Goal: Task Accomplishment & Management: Complete application form

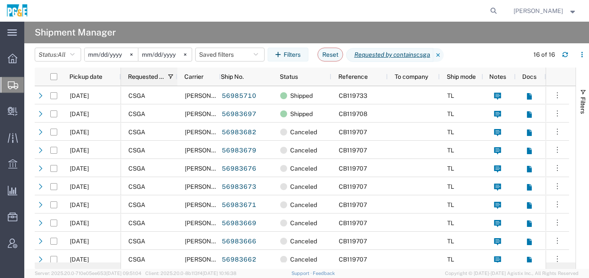
click at [149, 81] on div "Requested by" at bounding box center [151, 77] width 46 height 14
click at [133, 77] on span "Requested by" at bounding box center [138, 76] width 20 height 7
click at [331, 51] on button "Reset" at bounding box center [330, 55] width 26 height 14
type input "2025-09-01"
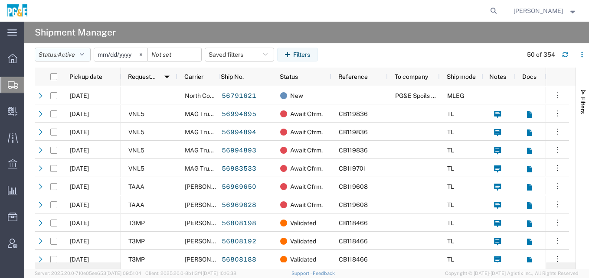
click at [78, 55] on button "Status: Active" at bounding box center [63, 55] width 56 height 14
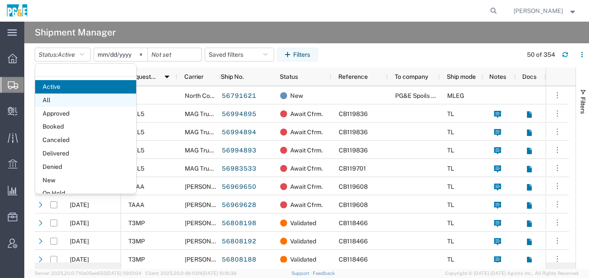
click at [72, 98] on span "All" at bounding box center [85, 100] width 101 height 13
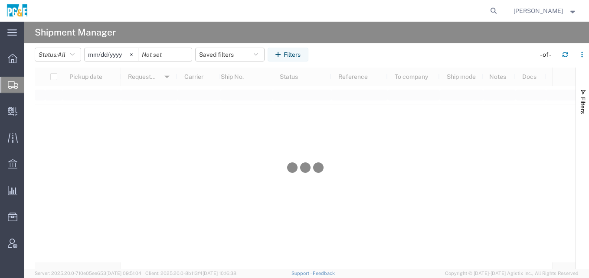
click at [112, 53] on input "2025-09-01" at bounding box center [111, 54] width 53 height 13
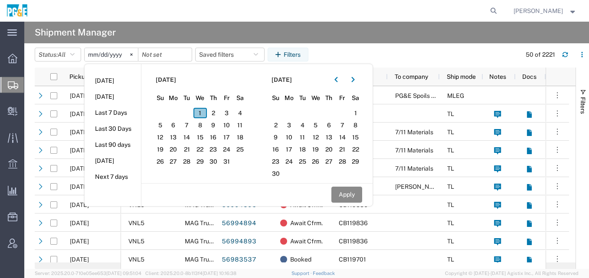
click at [201, 114] on span "1" at bounding box center [199, 113] width 13 height 10
click at [338, 81] on icon "button" at bounding box center [335, 80] width 3 height 6
click at [320, 111] on span "1" at bounding box center [315, 113] width 13 height 10
click at [348, 195] on button "Apply" at bounding box center [346, 195] width 31 height 16
type input "2025-10-01"
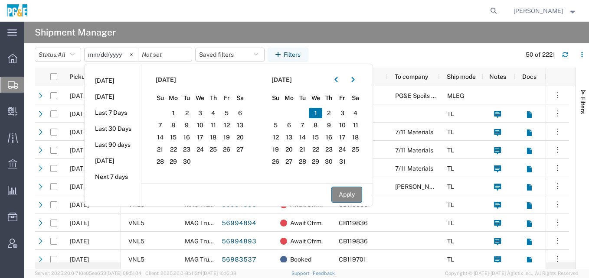
type input "2025-10-01"
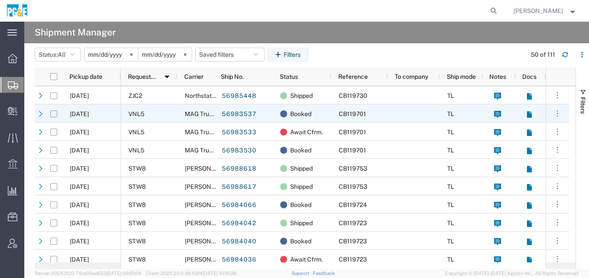
click at [54, 116] on input "Press Space to toggle row selection (unchecked)" at bounding box center [53, 114] width 7 height 7
checkbox input "true"
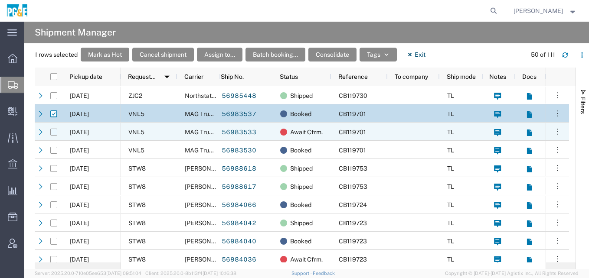
click at [54, 130] on input "Press Space to toggle row selection (unchecked)" at bounding box center [53, 132] width 7 height 7
checkbox input "true"
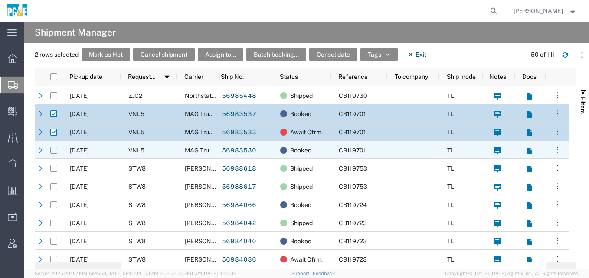
click at [55, 148] on input "Press Space to toggle row selection (unchecked)" at bounding box center [53, 150] width 7 height 7
checkbox input "true"
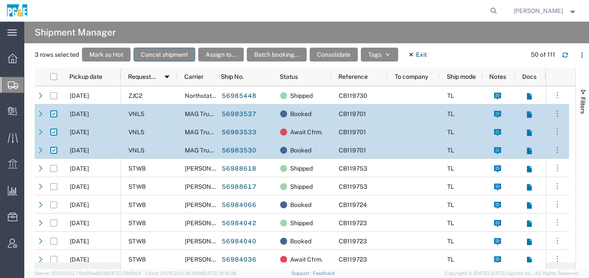
click at [182, 57] on button "Cancel shipment" at bounding box center [164, 55] width 62 height 14
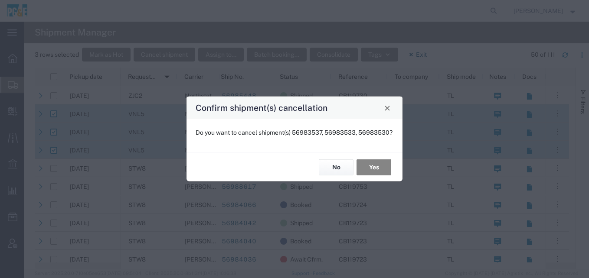
click at [377, 171] on button "Yes" at bounding box center [373, 168] width 35 height 16
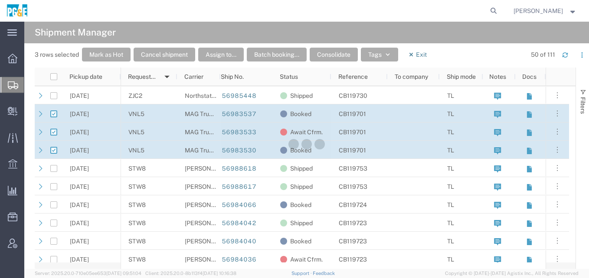
checkbox input "false"
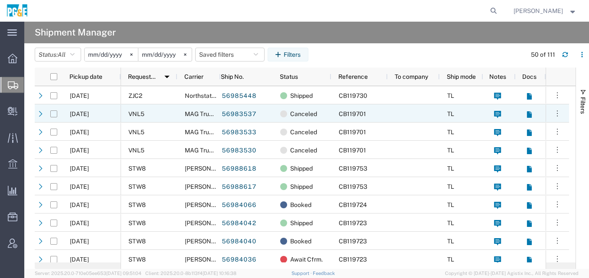
click at [54, 112] on input "Press Space to toggle row selection (unchecked)" at bounding box center [53, 114] width 7 height 7
checkbox input "true"
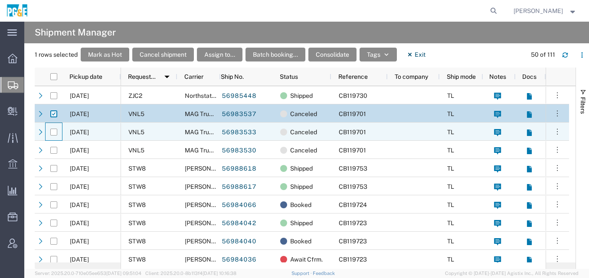
click at [58, 133] on div at bounding box center [54, 132] width 16 height 18
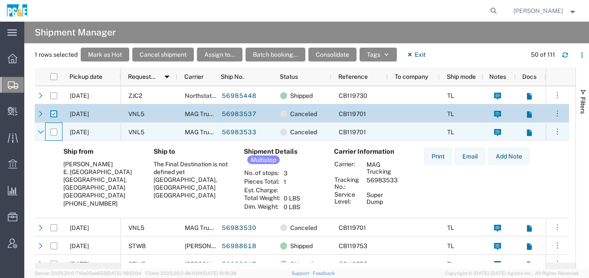
click at [54, 136] on div at bounding box center [53, 132] width 7 height 18
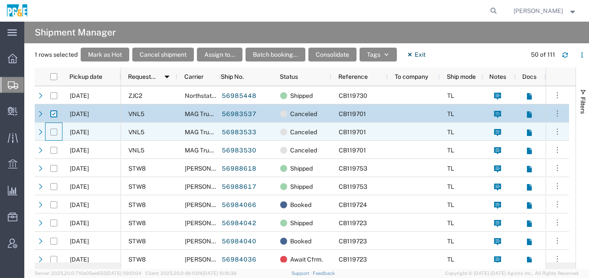
click at [54, 133] on input "Press Space to toggle row selection (unchecked)" at bounding box center [53, 132] width 7 height 7
checkbox input "true"
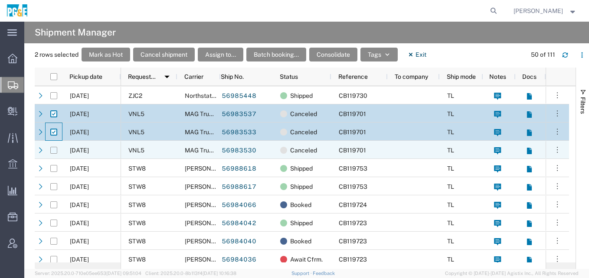
click at [54, 152] on input "Press Space to toggle row selection (unchecked)" at bounding box center [53, 150] width 7 height 7
checkbox input "true"
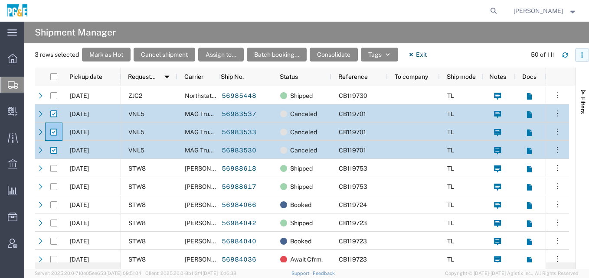
click at [583, 55] on icon "button" at bounding box center [582, 55] width 6 height 6
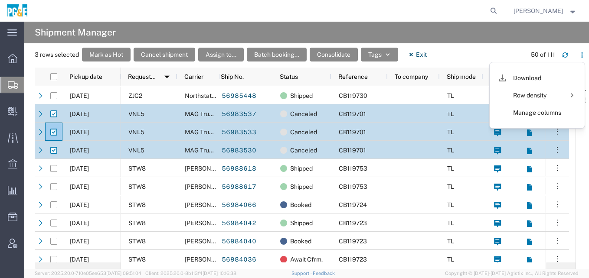
click at [56, 130] on input "Press Space to toggle row selection (checked)" at bounding box center [53, 132] width 7 height 7
checkbox input "false"
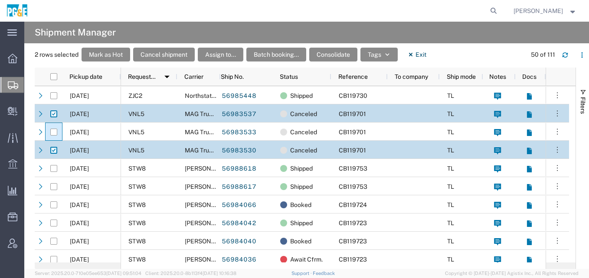
click at [54, 152] on input "Press Space to toggle row selection (checked)" at bounding box center [53, 150] width 7 height 7
checkbox input "false"
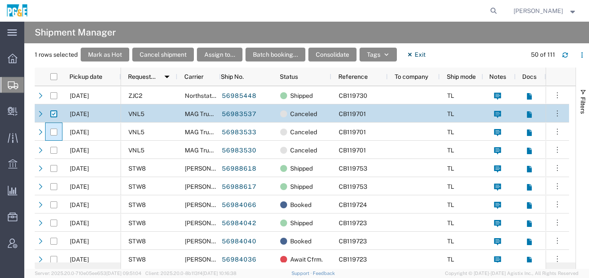
click at [55, 113] on input "Press Space to toggle row selection (checked)" at bounding box center [53, 114] width 7 height 7
checkbox input "false"
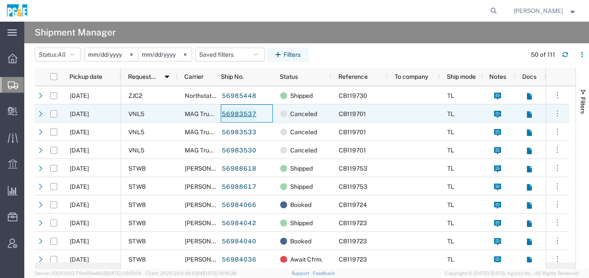
click at [242, 114] on link "56983537" at bounding box center [239, 114] width 36 height 14
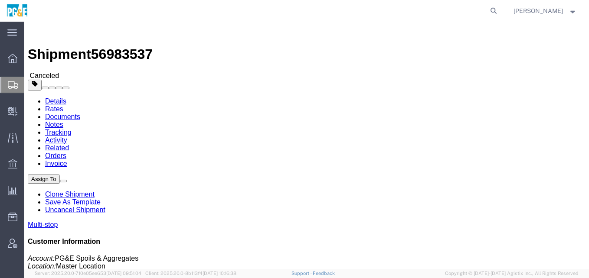
click link "Uncancel Shipment"
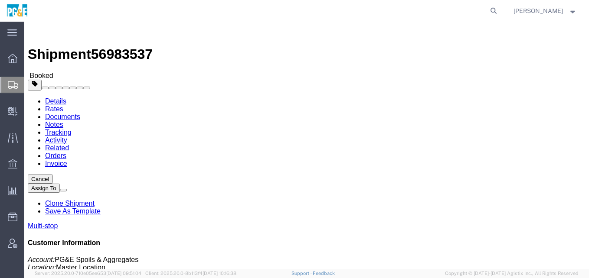
click img
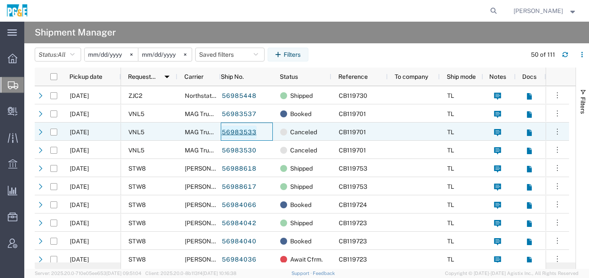
click at [228, 133] on link "56983533" at bounding box center [239, 133] width 36 height 14
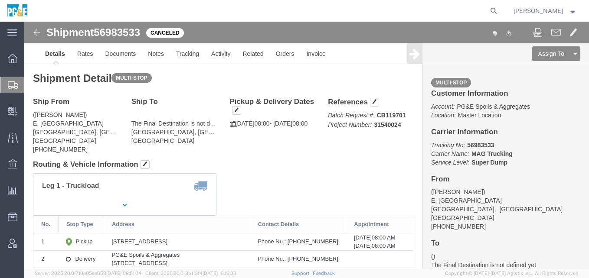
click link "Uncancel Shipment"
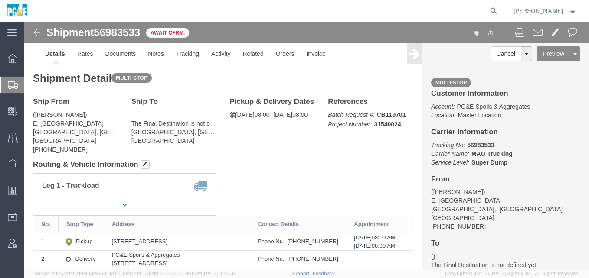
click img
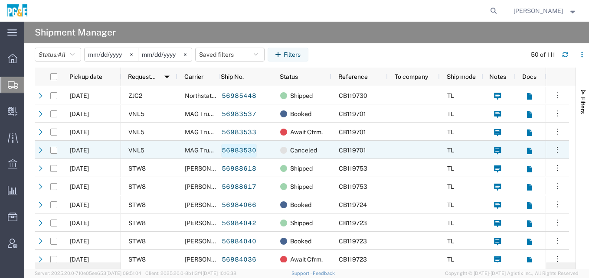
click at [237, 149] on link "56983530" at bounding box center [239, 151] width 36 height 14
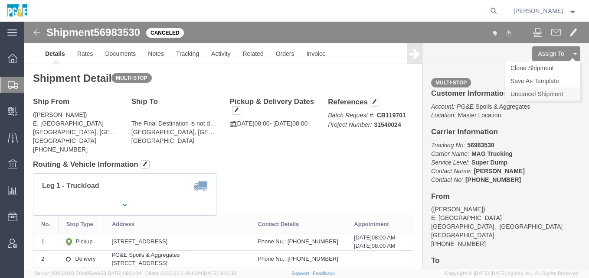
click link "Uncancel Shipment"
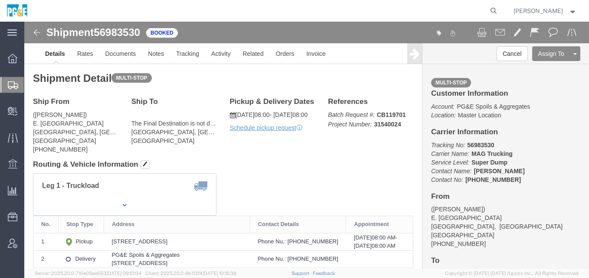
click img
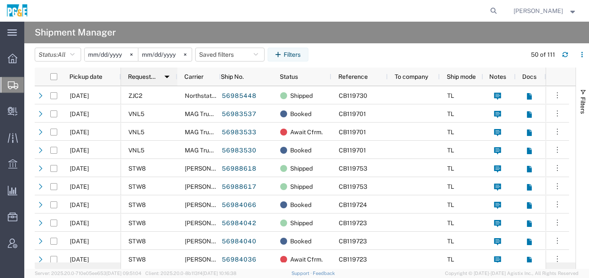
click at [133, 79] on span "Requested by" at bounding box center [142, 76] width 29 height 7
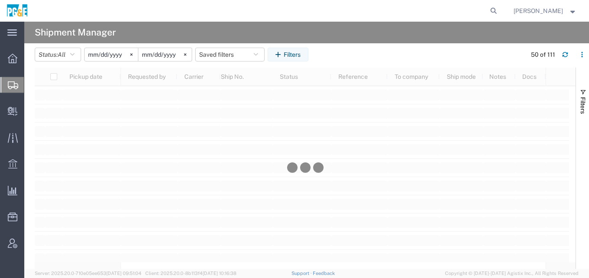
click at [114, 57] on input "2025-10-01" at bounding box center [111, 54] width 53 height 13
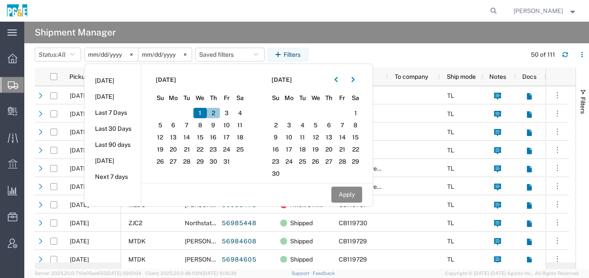
click at [215, 110] on span "2" at bounding box center [213, 113] width 13 height 10
click at [341, 79] on button "button" at bounding box center [336, 80] width 14 height 14
click at [332, 113] on span "2" at bounding box center [328, 113] width 13 height 10
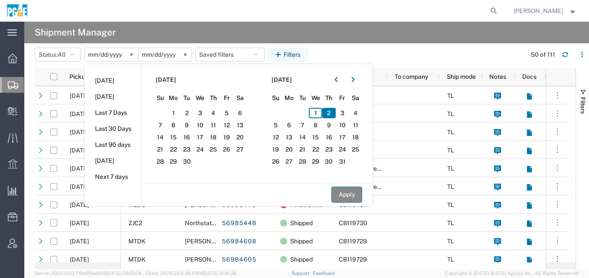
click at [349, 191] on button "Apply" at bounding box center [346, 195] width 31 height 16
type input "2025-10-02"
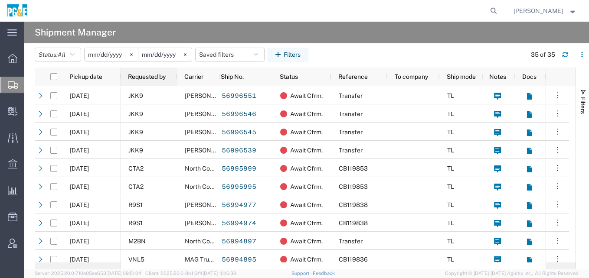
click at [156, 74] on span "Requested by" at bounding box center [147, 76] width 38 height 7
click at [156, 74] on span "Requested by" at bounding box center [142, 76] width 29 height 7
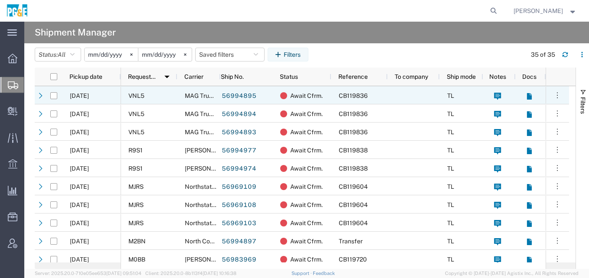
drag, startPoint x: 52, startPoint y: 98, endPoint x: 58, endPoint y: 109, distance: 12.8
click at [53, 98] on input "Press Space to toggle row selection (unchecked)" at bounding box center [53, 95] width 7 height 7
checkbox input "true"
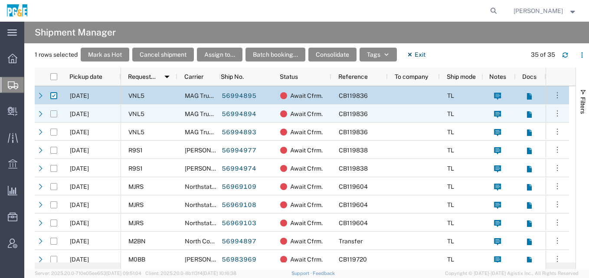
click at [55, 115] on input "Press Space to toggle row selection (unchecked)" at bounding box center [53, 114] width 7 height 7
checkbox input "true"
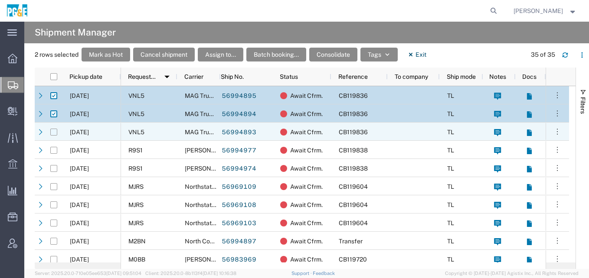
click at [54, 135] on input "Press Space to toggle row selection (unchecked)" at bounding box center [53, 132] width 7 height 7
checkbox input "true"
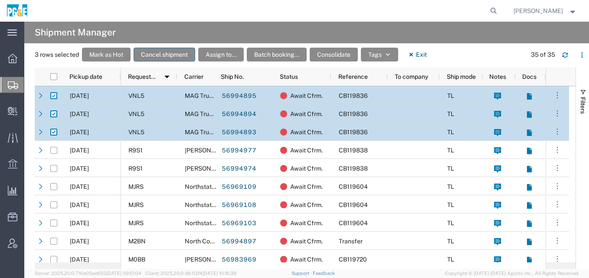
click at [169, 55] on button "Cancel shipment" at bounding box center [164, 55] width 62 height 14
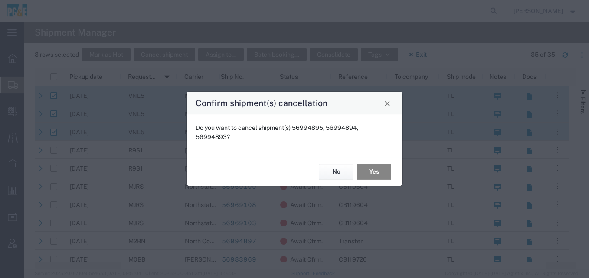
click at [367, 174] on button "Yes" at bounding box center [373, 172] width 35 height 16
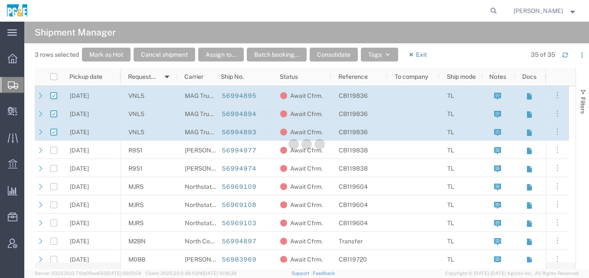
checkbox input "false"
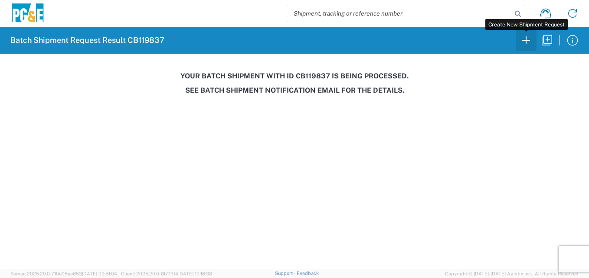
click at [528, 37] on icon "button" at bounding box center [526, 40] width 14 height 14
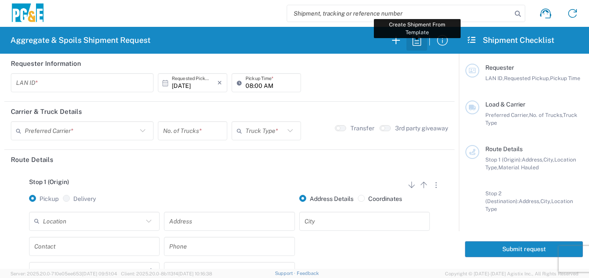
click at [414, 42] on icon "button" at bounding box center [417, 40] width 14 height 14
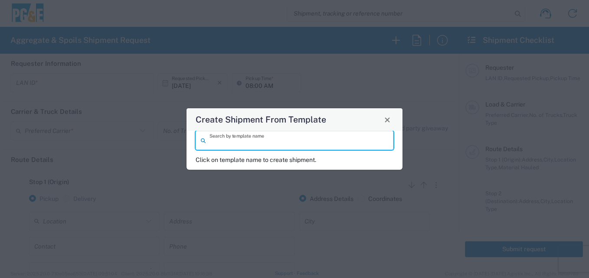
click at [249, 141] on input "search" at bounding box center [298, 140] width 179 height 15
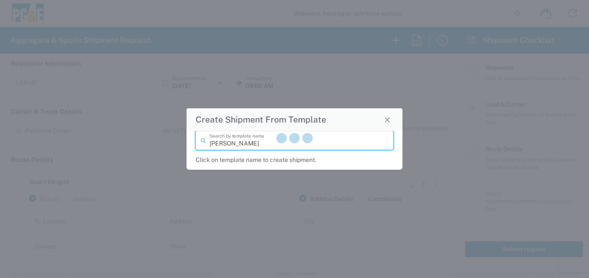
type input "[PERSON_NAME]"
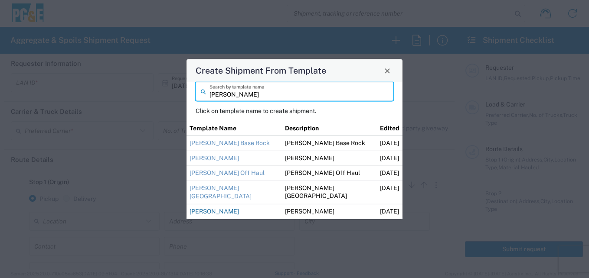
click at [216, 215] on link "[PERSON_NAME]" at bounding box center [213, 211] width 49 height 7
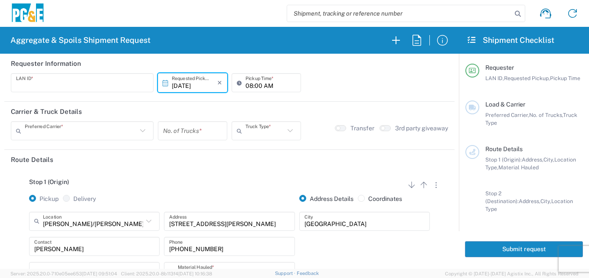
click at [192, 136] on input "number" at bounding box center [192, 131] width 59 height 15
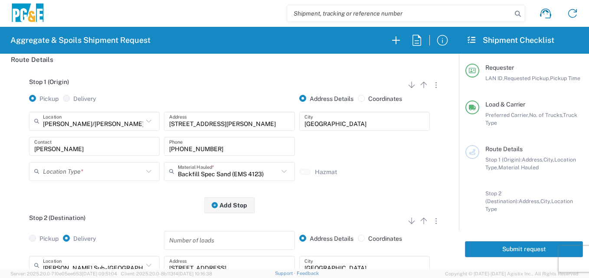
scroll to position [101, 0]
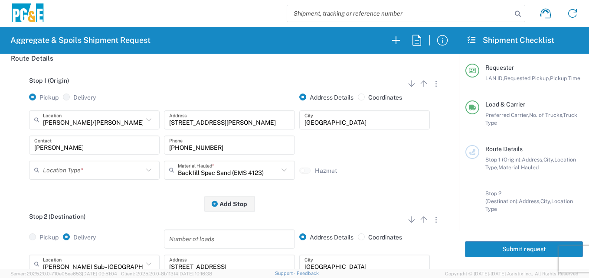
type input "1"
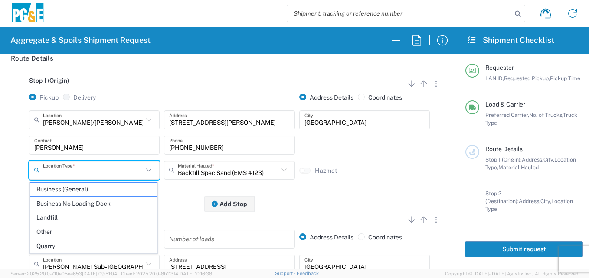
click at [110, 172] on input "text" at bounding box center [93, 170] width 100 height 15
click at [73, 244] on span "Quarry" at bounding box center [93, 246] width 127 height 13
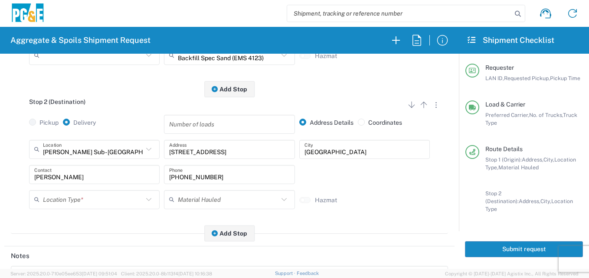
scroll to position [255, 0]
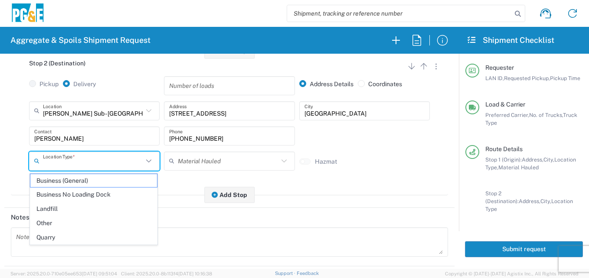
click at [119, 166] on input "text" at bounding box center [93, 160] width 100 height 15
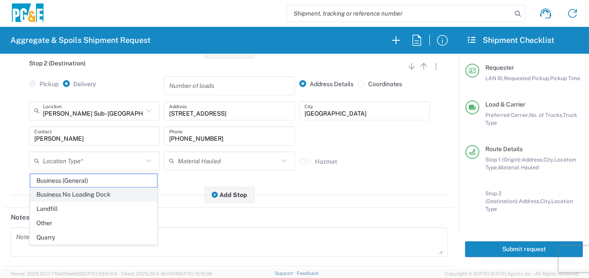
click at [110, 191] on span "Business No Loading Dock" at bounding box center [93, 194] width 127 height 13
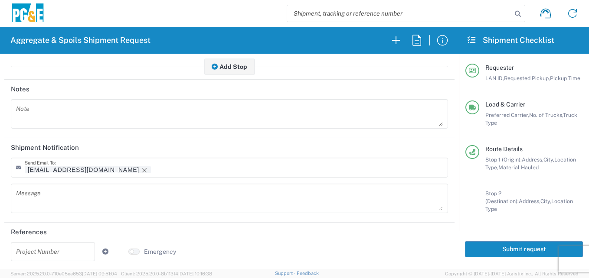
scroll to position [386, 0]
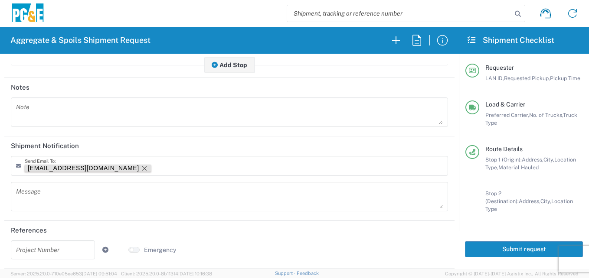
click at [141, 166] on icon "Remove tag" at bounding box center [144, 168] width 7 height 7
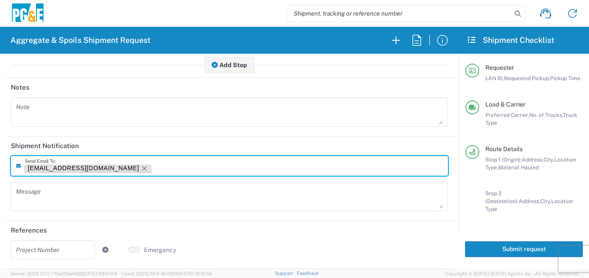
scroll to position [385, 0]
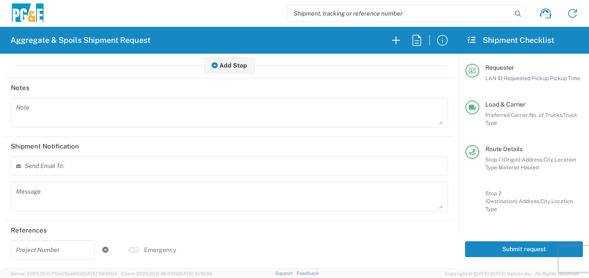
click at [518, 245] on button "Submit request" at bounding box center [524, 249] width 118 height 16
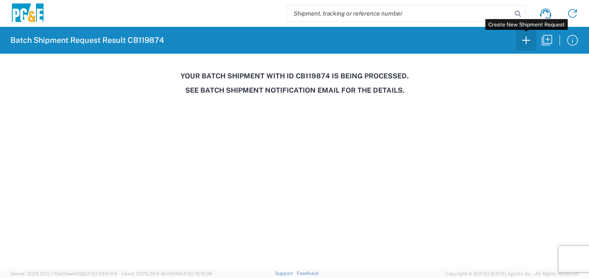
click at [528, 40] on icon "button" at bounding box center [526, 40] width 8 height 8
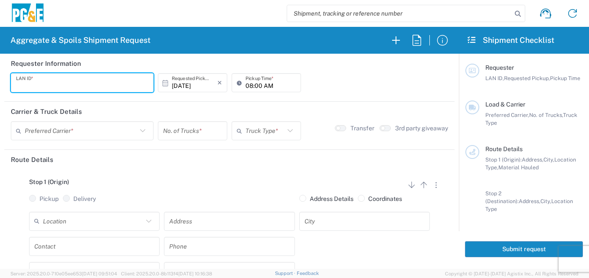
click at [130, 82] on input "text" at bounding box center [82, 82] width 132 height 15
type input "C6WI"
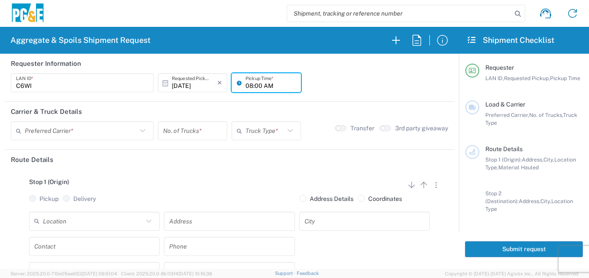
click at [246, 83] on input "08:00 AM" at bounding box center [270, 82] width 50 height 15
click at [253, 85] on input "07:00 AM" at bounding box center [270, 82] width 50 height 15
type input "07:30 AM"
click at [122, 124] on input "text" at bounding box center [81, 131] width 112 height 15
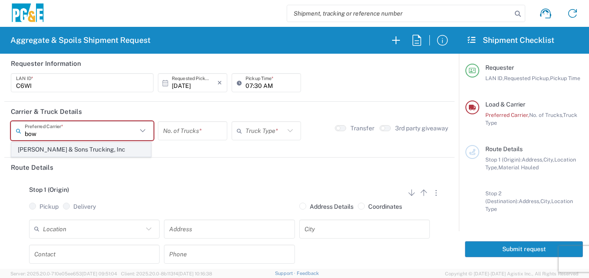
type input "bow"
click at [105, 146] on span "[PERSON_NAME] & Sons Trucking, Inc" at bounding box center [81, 149] width 139 height 13
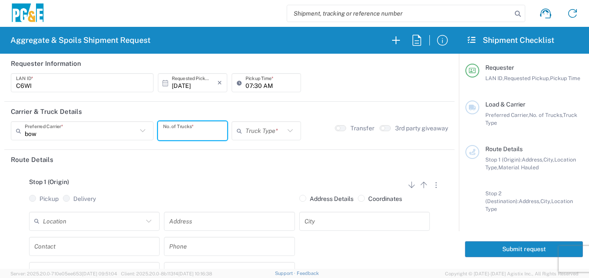
click at [170, 129] on input "number" at bounding box center [192, 131] width 59 height 15
type input "5"
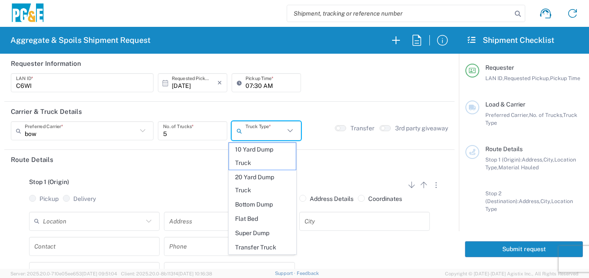
click at [252, 124] on input "text" at bounding box center [264, 131] width 39 height 15
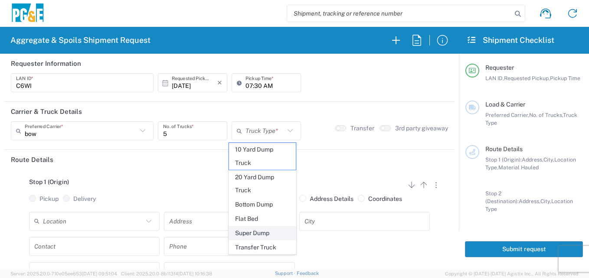
click at [256, 231] on span "Super Dump" at bounding box center [262, 233] width 66 height 13
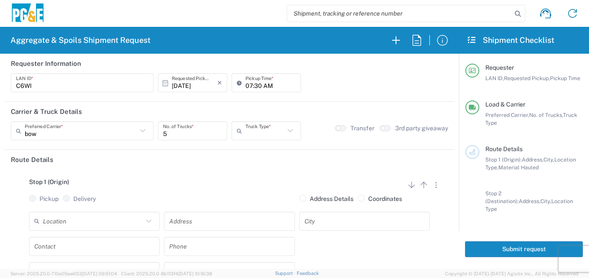
click at [379, 123] on div "3rd party giveaway" at bounding box center [413, 133] width 74 height 25
click at [379, 129] on button "button" at bounding box center [384, 128] width 11 height 6
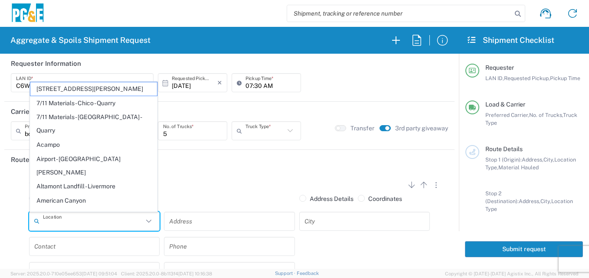
click at [66, 225] on input "text" at bounding box center [93, 221] width 100 height 15
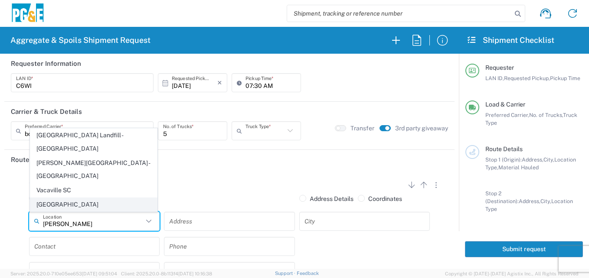
type input "[PERSON_NAME]"
click at [78, 205] on span "[GEOGRAPHIC_DATA]" at bounding box center [93, 204] width 127 height 13
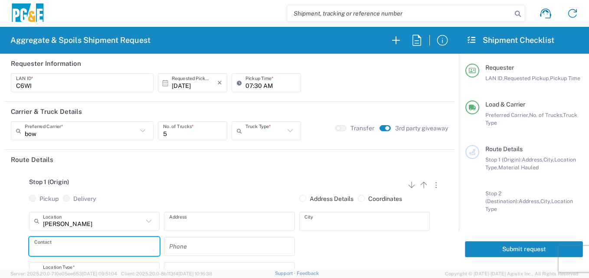
click at [67, 247] on input "text" at bounding box center [94, 246] width 120 height 15
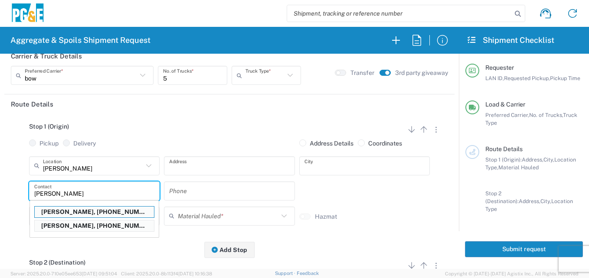
scroll to position [57, 0]
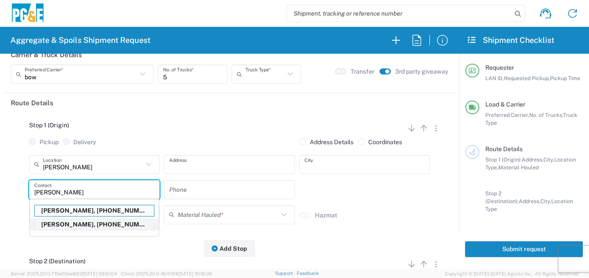
type input "[PERSON_NAME]"
click at [113, 221] on p "[PERSON_NAME], [PHONE_NUMBER]" at bounding box center [94, 224] width 119 height 11
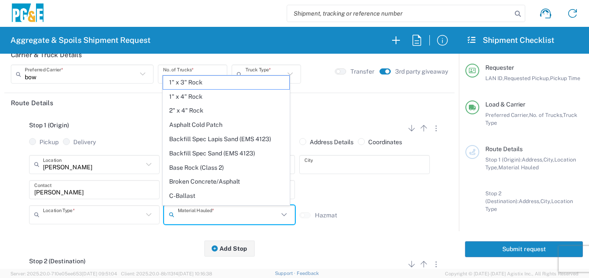
click at [180, 210] on input "text" at bounding box center [228, 214] width 100 height 15
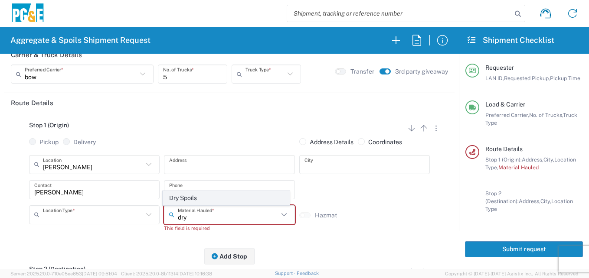
type input "dry"
click at [188, 195] on span "Dry Spoils" at bounding box center [226, 198] width 127 height 13
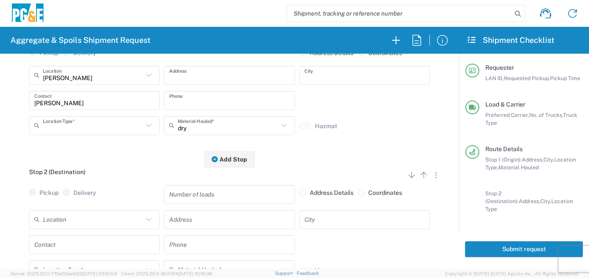
scroll to position [156, 0]
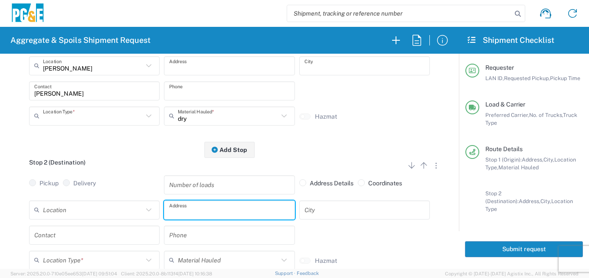
click at [201, 208] on input "text" at bounding box center [229, 209] width 120 height 15
type input "[STREET_ADDRESS][PERSON_NAME]"
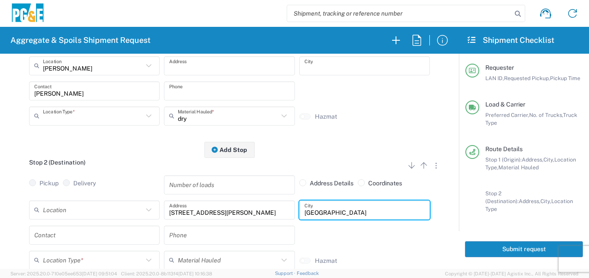
type input "[GEOGRAPHIC_DATA]"
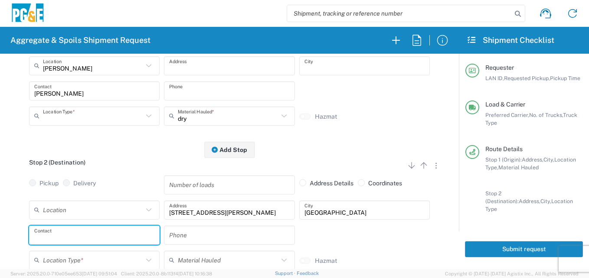
click at [80, 238] on input "text" at bounding box center [94, 235] width 120 height 15
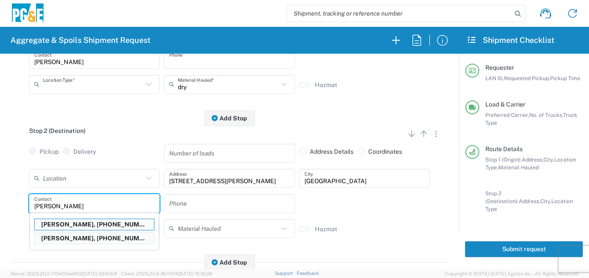
scroll to position [189, 0]
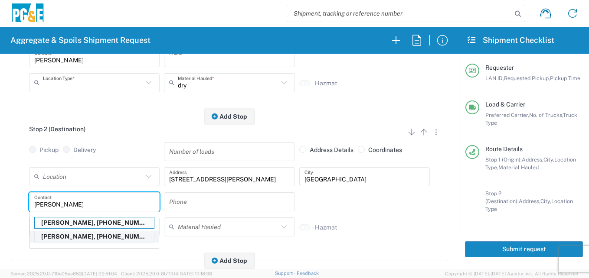
type input "[PERSON_NAME]"
click at [120, 234] on p "[PERSON_NAME], [PHONE_NUMBER]" at bounding box center [94, 236] width 119 height 11
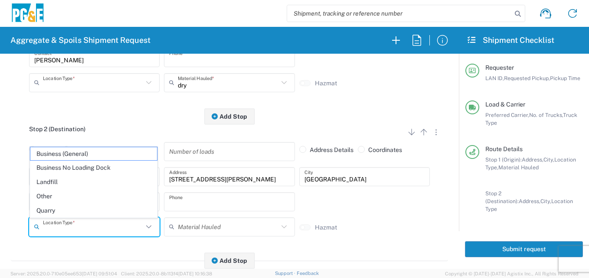
click at [116, 234] on input "text" at bounding box center [93, 226] width 100 height 15
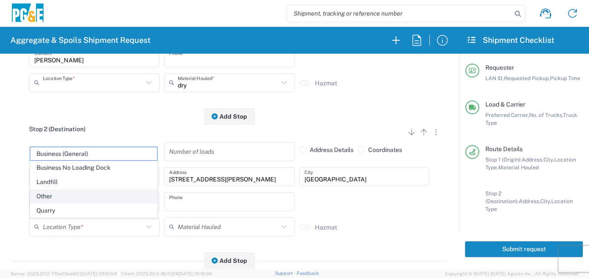
click at [107, 200] on span "Other" at bounding box center [93, 196] width 127 height 13
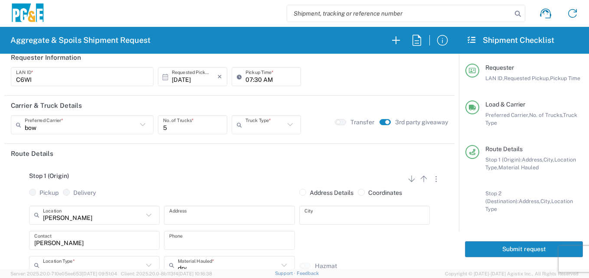
scroll to position [0, 0]
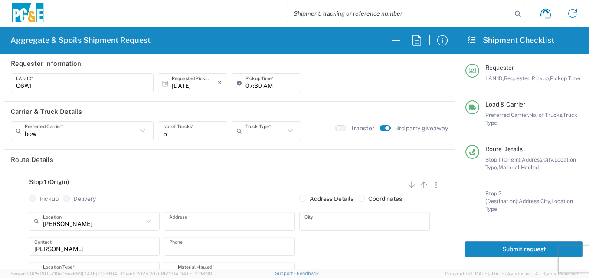
click at [537, 247] on button "Submit request" at bounding box center [524, 249] width 118 height 16
